Goal: Task Accomplishment & Management: Manage account settings

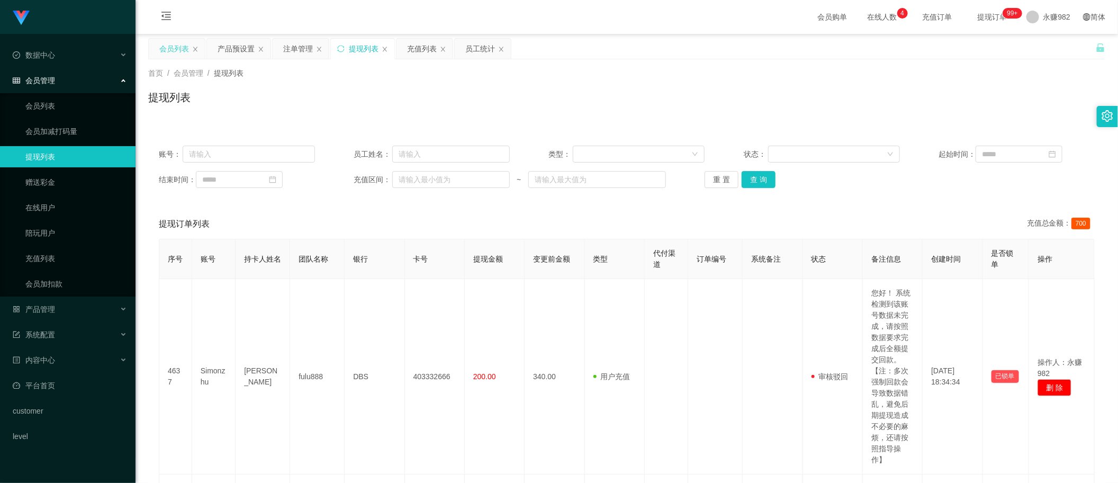
click at [173, 41] on div "会员列表" at bounding box center [174, 49] width 30 height 20
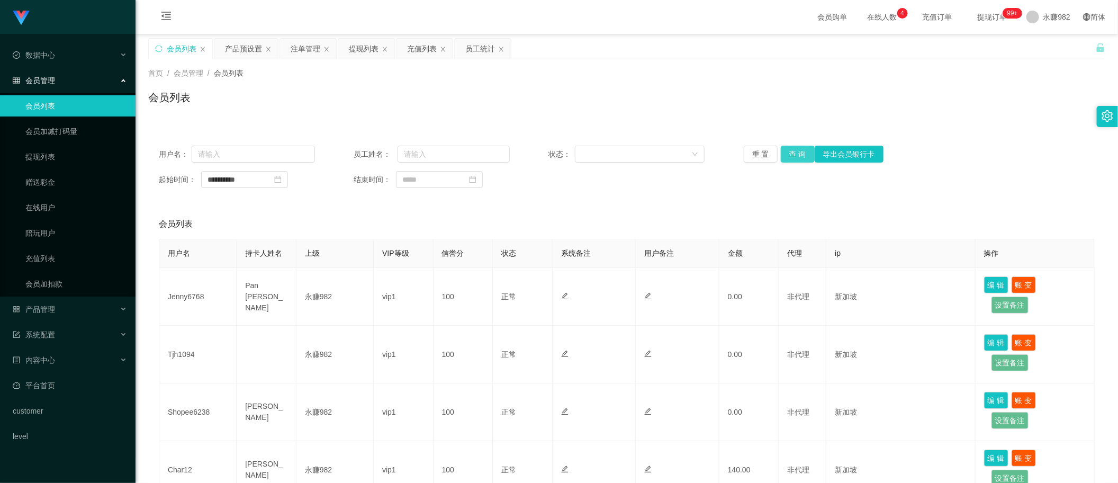
click at [786, 155] on button "查 询" at bounding box center [797, 154] width 34 height 17
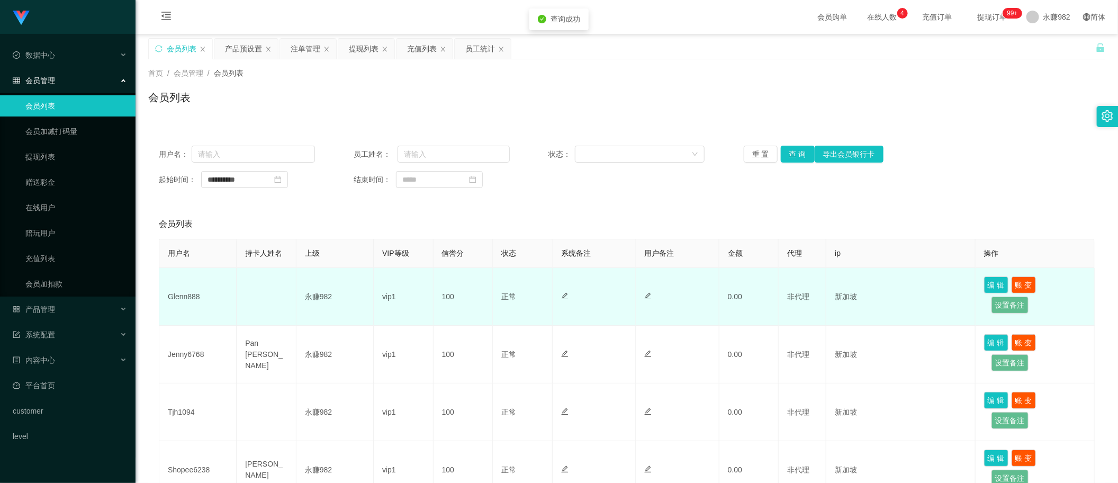
click at [176, 299] on td "Glenn888" at bounding box center [197, 297] width 77 height 58
drag, startPoint x: 176, startPoint y: 299, endPoint x: 191, endPoint y: 300, distance: 14.8
click at [176, 299] on td "Glenn888" at bounding box center [197, 297] width 77 height 58
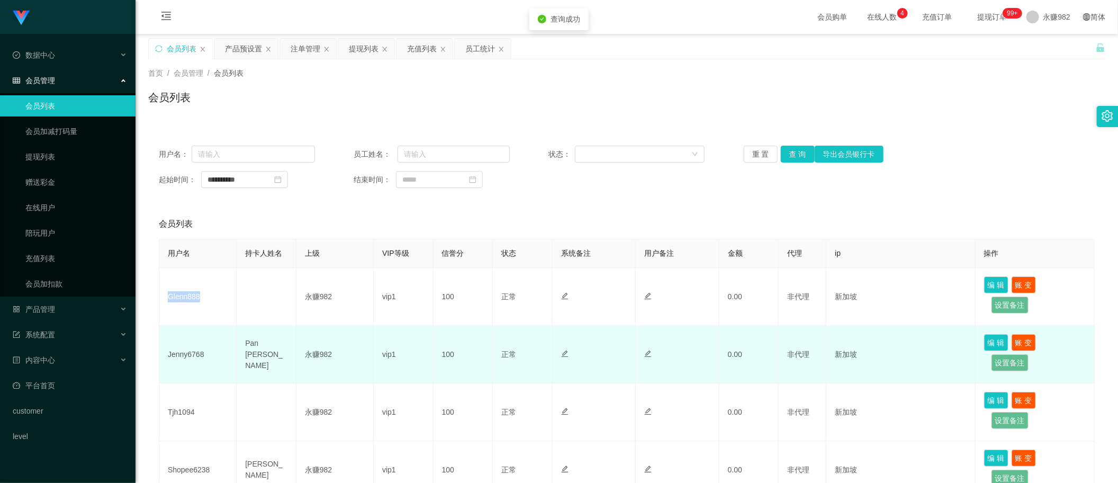
copy td "Glenn888"
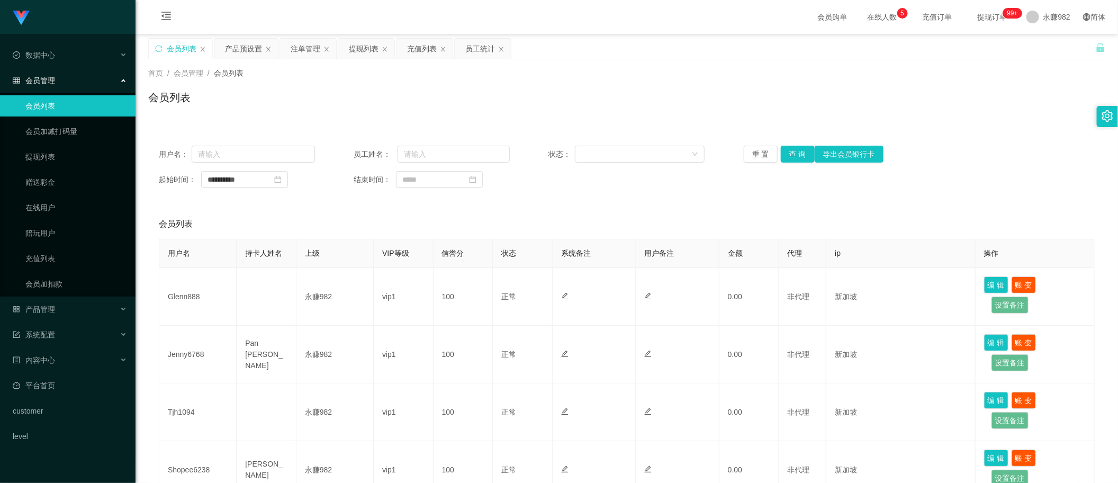
click at [566, 42] on div "会员列表 产品预设置 注单管理 提现列表 充值列表 员工统计" at bounding box center [621, 56] width 947 height 37
click at [244, 49] on div "产品预设置" at bounding box center [243, 49] width 37 height 20
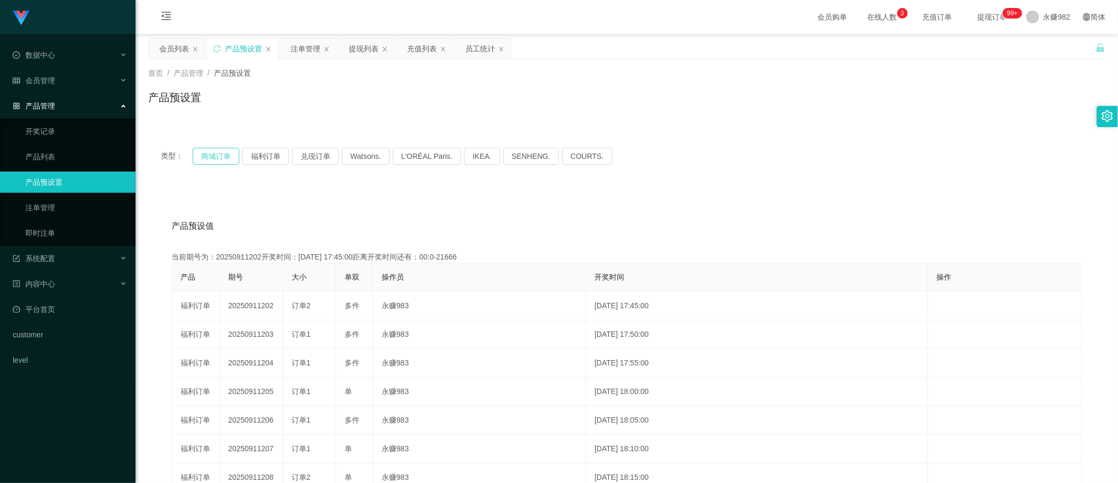
click at [218, 160] on button "商城订单" at bounding box center [216, 156] width 47 height 17
click at [297, 48] on div "注单管理" at bounding box center [305, 49] width 30 height 20
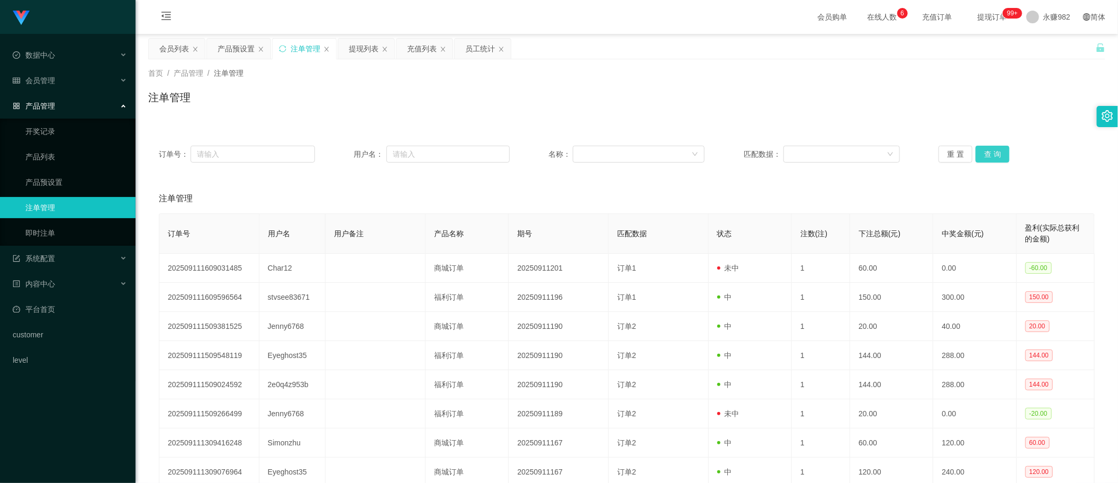
click at [987, 155] on button "查 询" at bounding box center [992, 154] width 34 height 17
click at [987, 155] on div "重 置 查 询" at bounding box center [1016, 154] width 156 height 17
click at [997, 155] on button "查 询" at bounding box center [992, 154] width 34 height 17
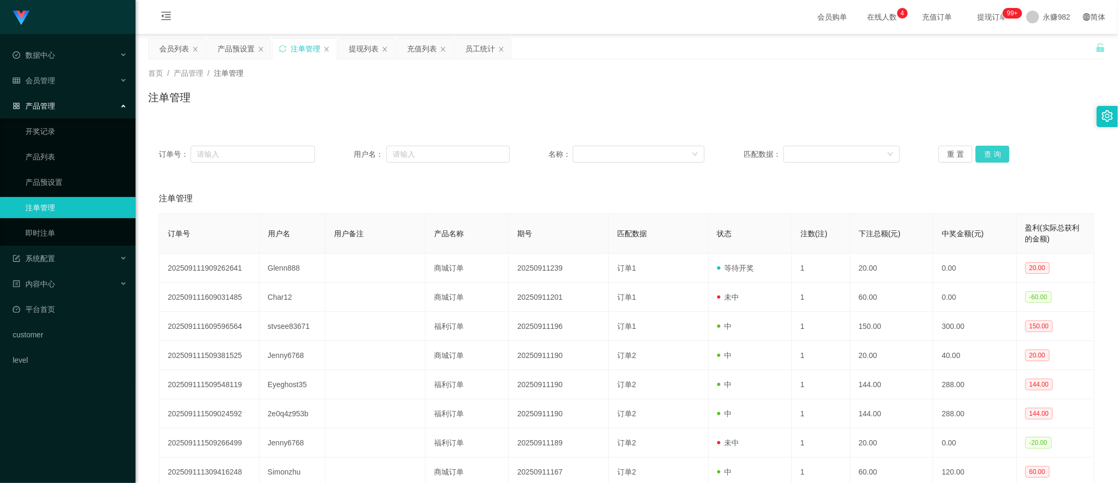
click at [989, 148] on button "查 询" at bounding box center [992, 154] width 34 height 17
click at [993, 151] on button "查 询" at bounding box center [992, 154] width 34 height 17
click at [369, 53] on div "提现列表" at bounding box center [364, 49] width 30 height 20
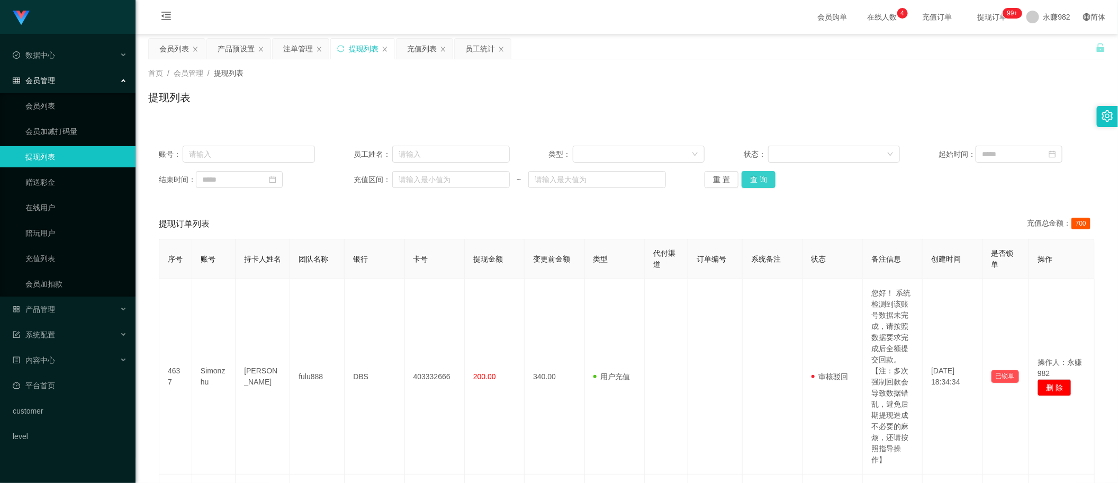
click at [752, 174] on button "查 询" at bounding box center [758, 179] width 34 height 17
click at [421, 52] on div "充值列表" at bounding box center [422, 49] width 30 height 20
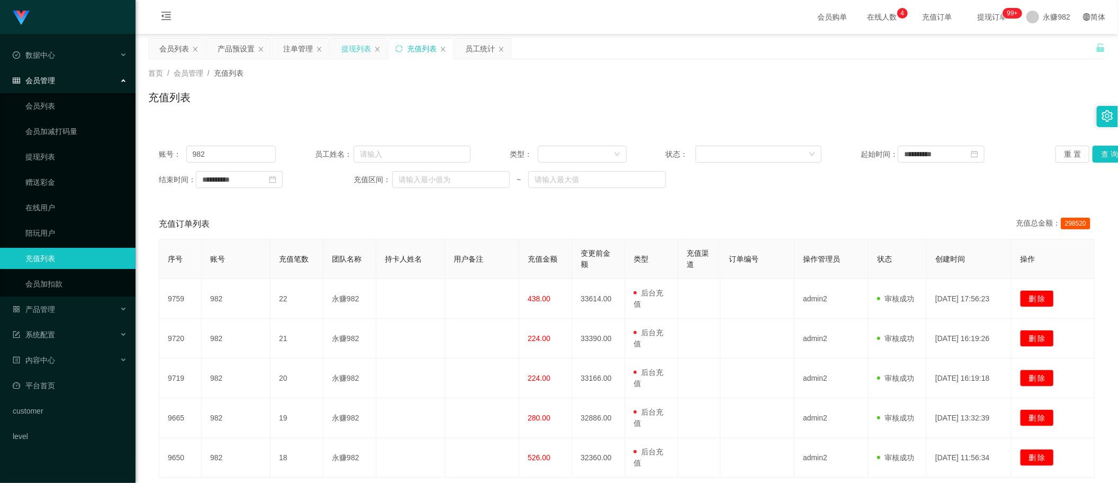
click at [360, 49] on div "提现列表" at bounding box center [356, 49] width 30 height 20
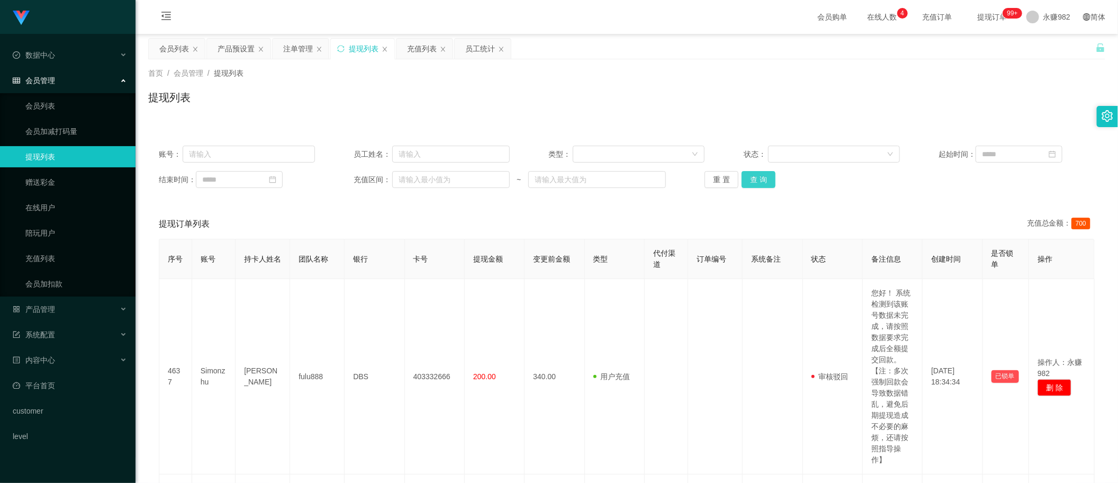
click at [760, 178] on button "查 询" at bounding box center [758, 179] width 34 height 17
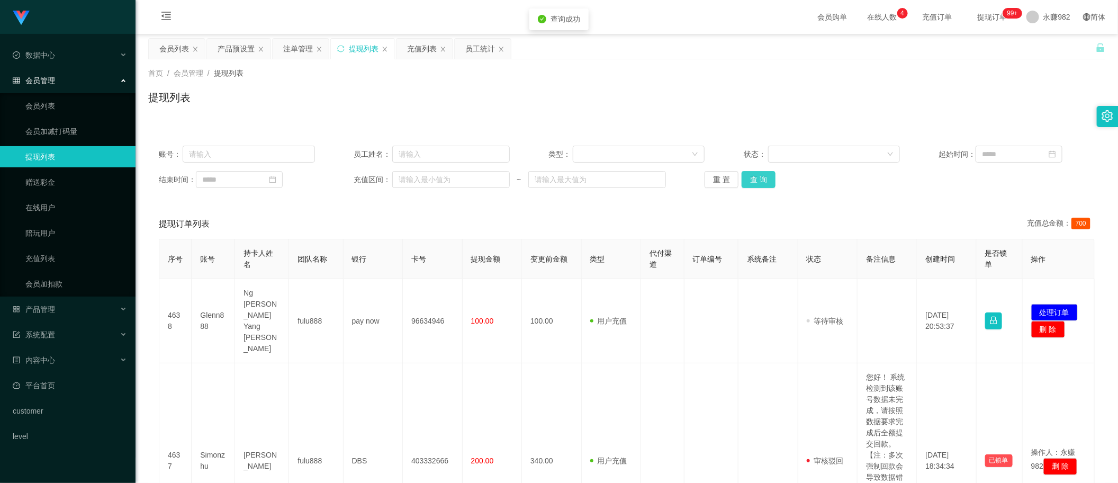
click at [760, 178] on button "查 询" at bounding box center [758, 179] width 34 height 17
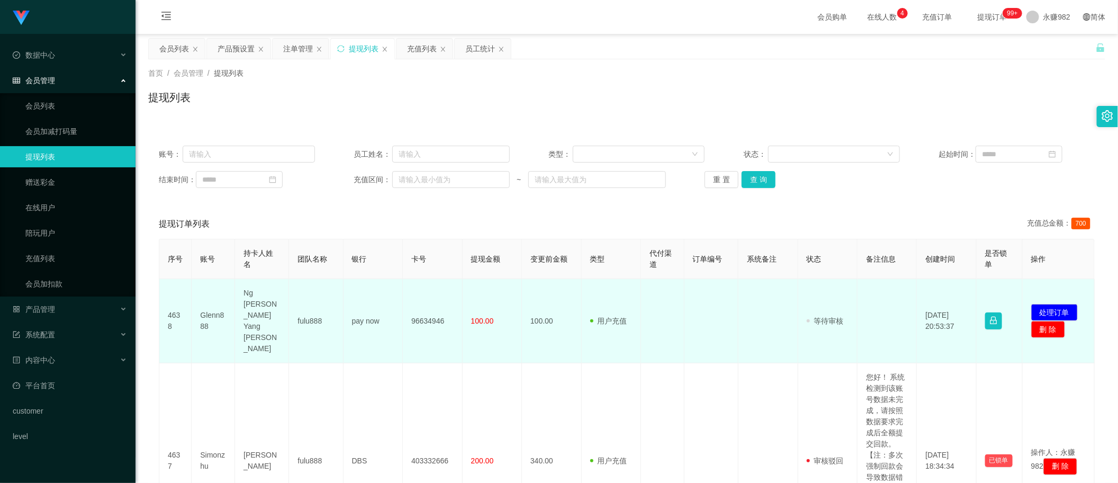
click at [252, 299] on td "Ng [PERSON_NAME] Yang [PERSON_NAME]" at bounding box center [262, 321] width 54 height 84
copy td "Ng [PERSON_NAME] Yang [PERSON_NAME]"
click at [211, 298] on td "Glenn888" at bounding box center [213, 321] width 43 height 84
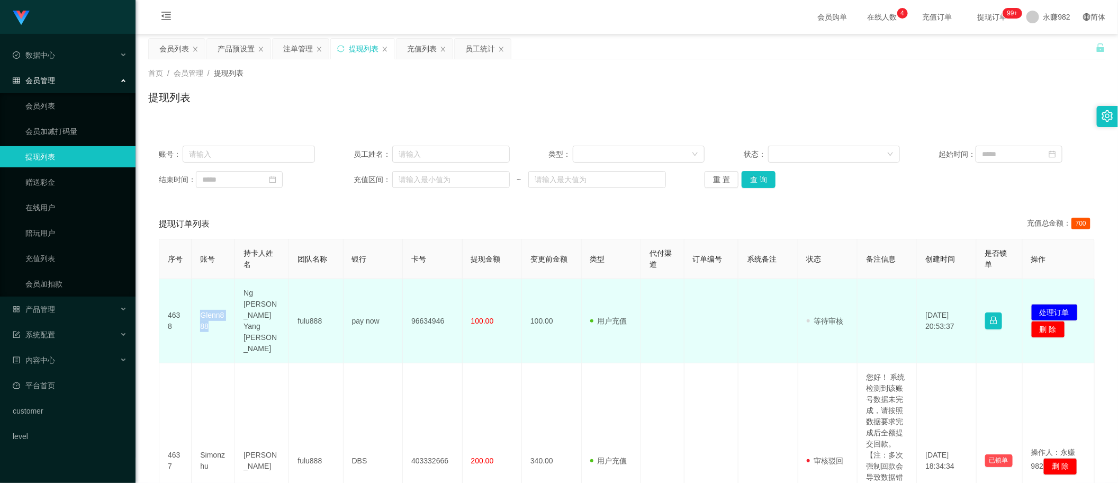
click at [211, 298] on td "Glenn888" at bounding box center [213, 321] width 43 height 84
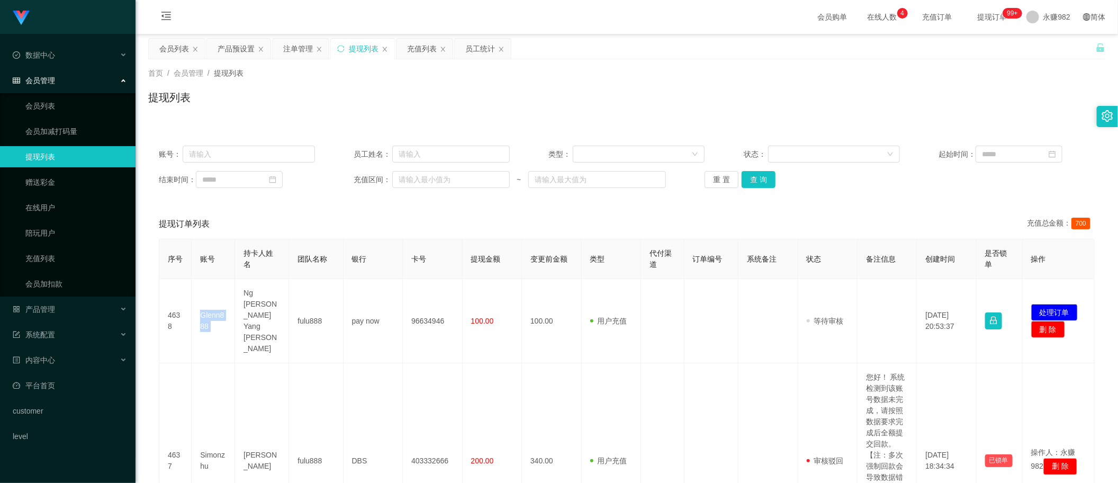
copy td "Glenn888"
click at [324, 107] on div "提现列表" at bounding box center [626, 101] width 957 height 24
click at [766, 184] on button "查 询" at bounding box center [758, 179] width 34 height 17
